Goal: Task Accomplishment & Management: Use online tool/utility

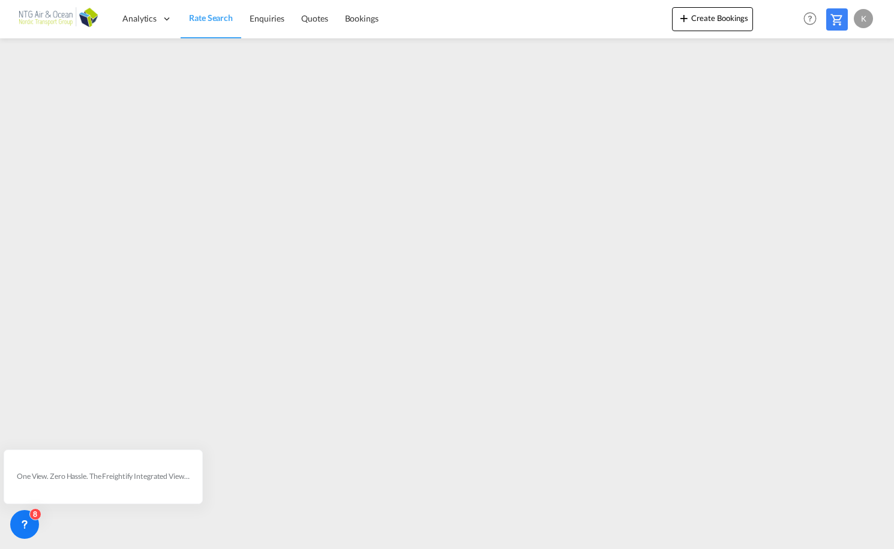
click at [858, 17] on div "K" at bounding box center [863, 18] width 19 height 19
click at [833, 97] on button "Logout" at bounding box center [849, 92] width 78 height 24
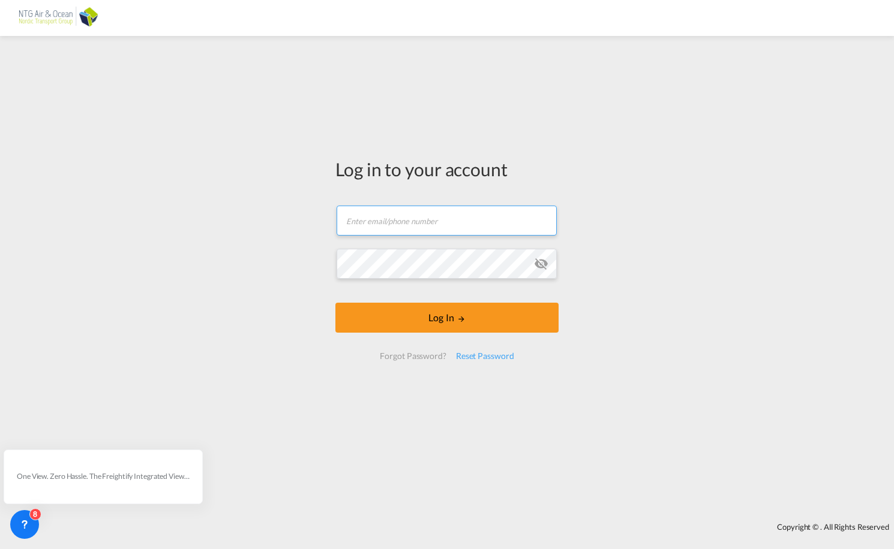
type input "[EMAIL_ADDRESS][DOMAIN_NAME]"
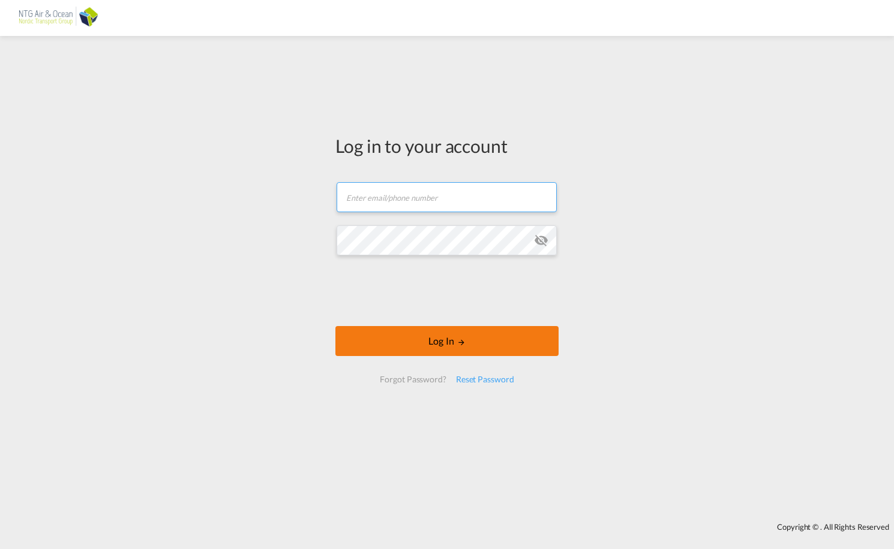
type input "[EMAIL_ADDRESS][DOMAIN_NAME]"
click at [432, 337] on button "Log In" at bounding box center [446, 341] width 223 height 30
